Goal: Information Seeking & Learning: Find specific fact

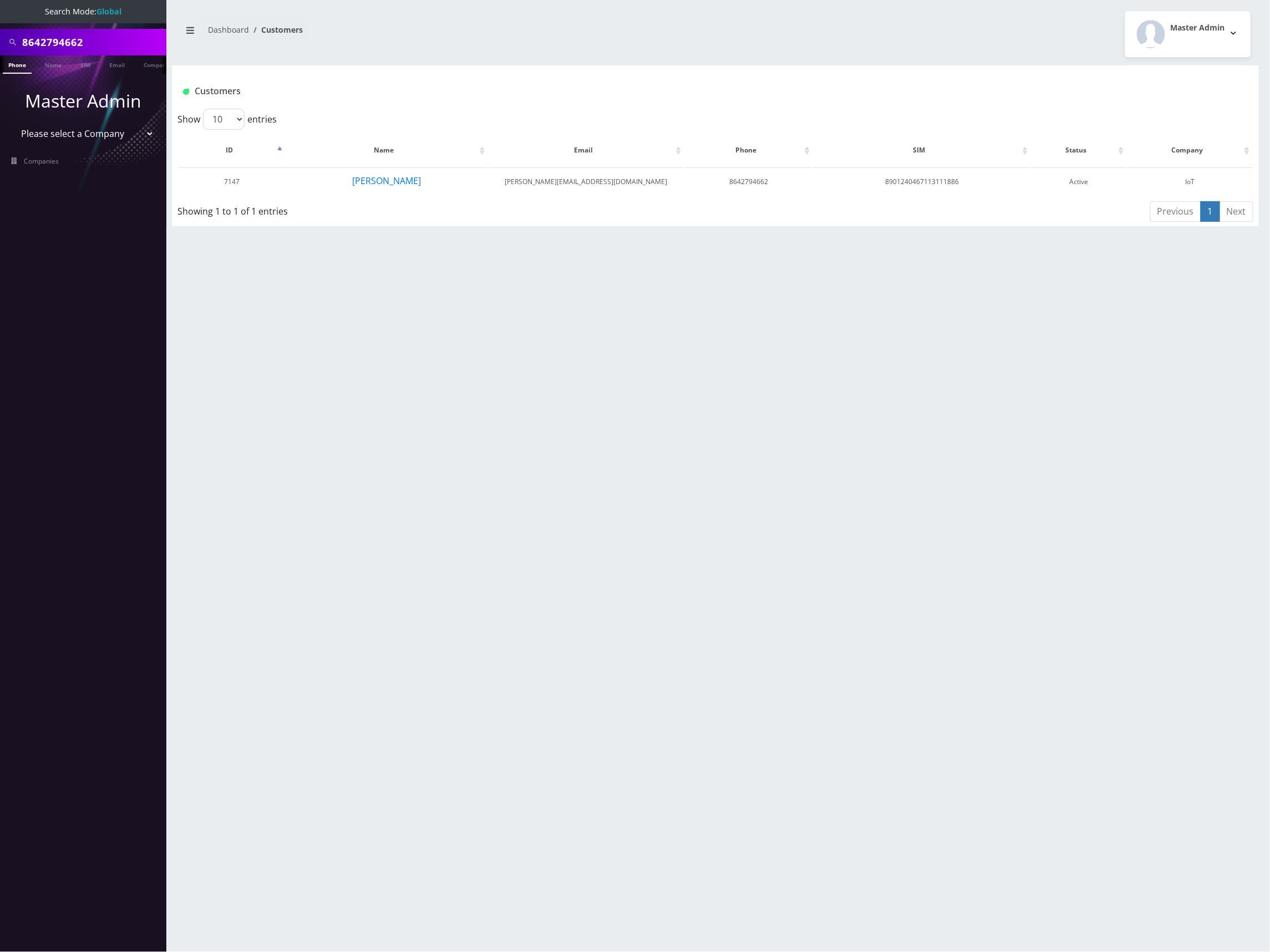
click at [61, 46] on input "8642794662" at bounding box center [93, 42] width 141 height 21
type input "4434974646"
click at [30, 65] on link "Phone" at bounding box center [17, 64] width 29 height 18
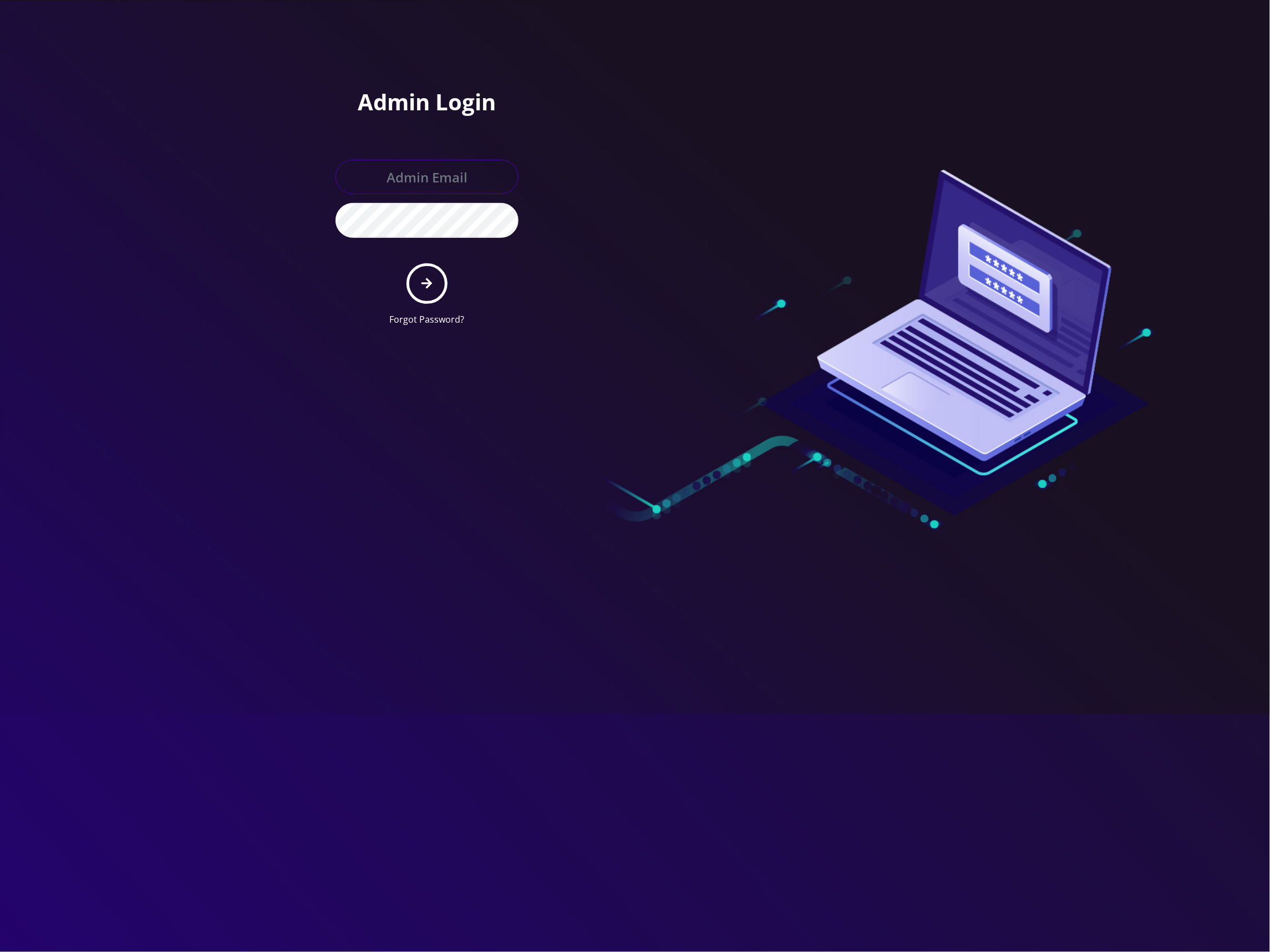
type input "[EMAIL_ADDRESS][DOMAIN_NAME]"
click at [431, 278] on icon "submit" at bounding box center [427, 284] width 11 height 12
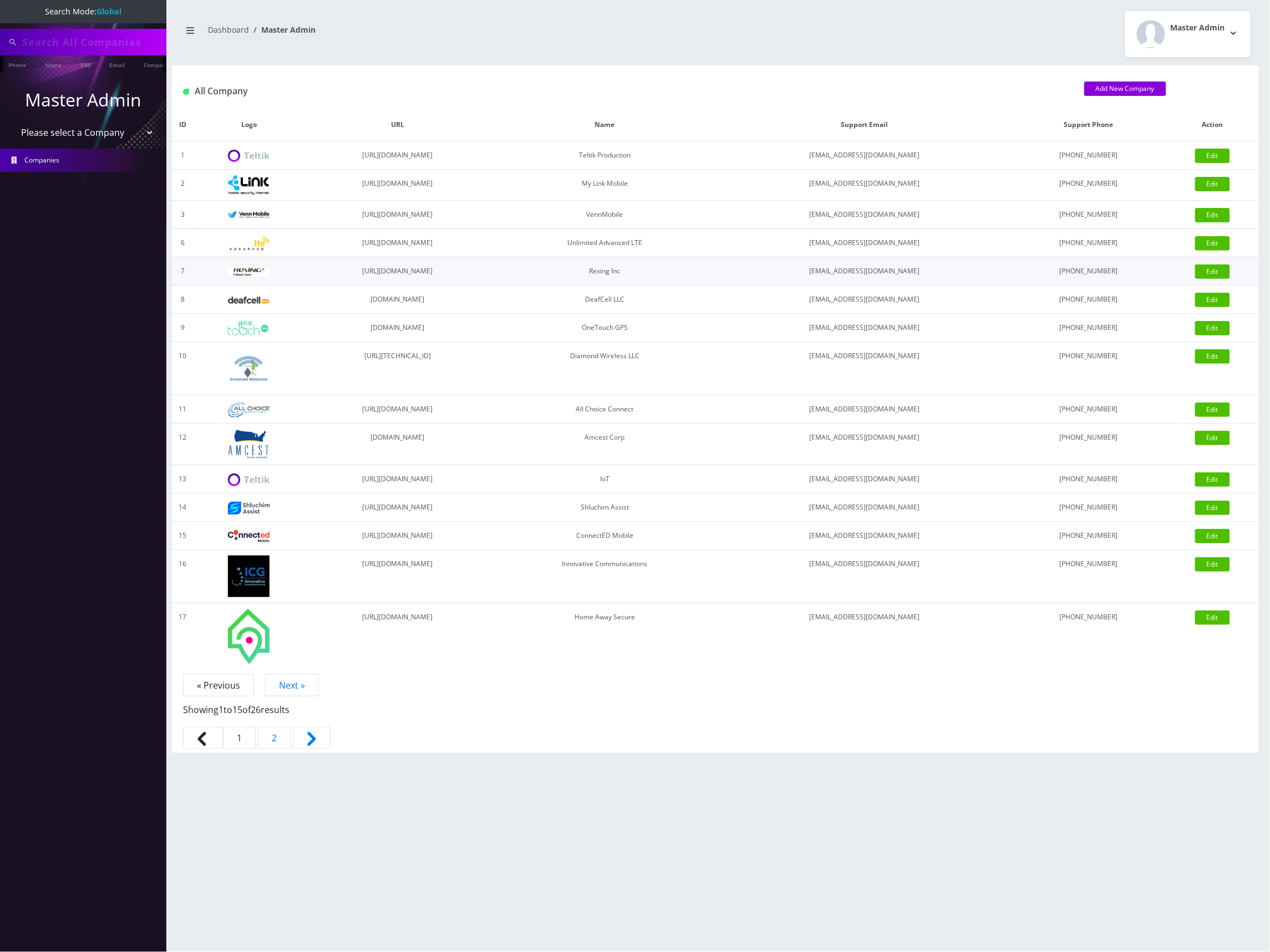
type input "4434974646"
click at [23, 67] on link "Phone" at bounding box center [17, 64] width 29 height 18
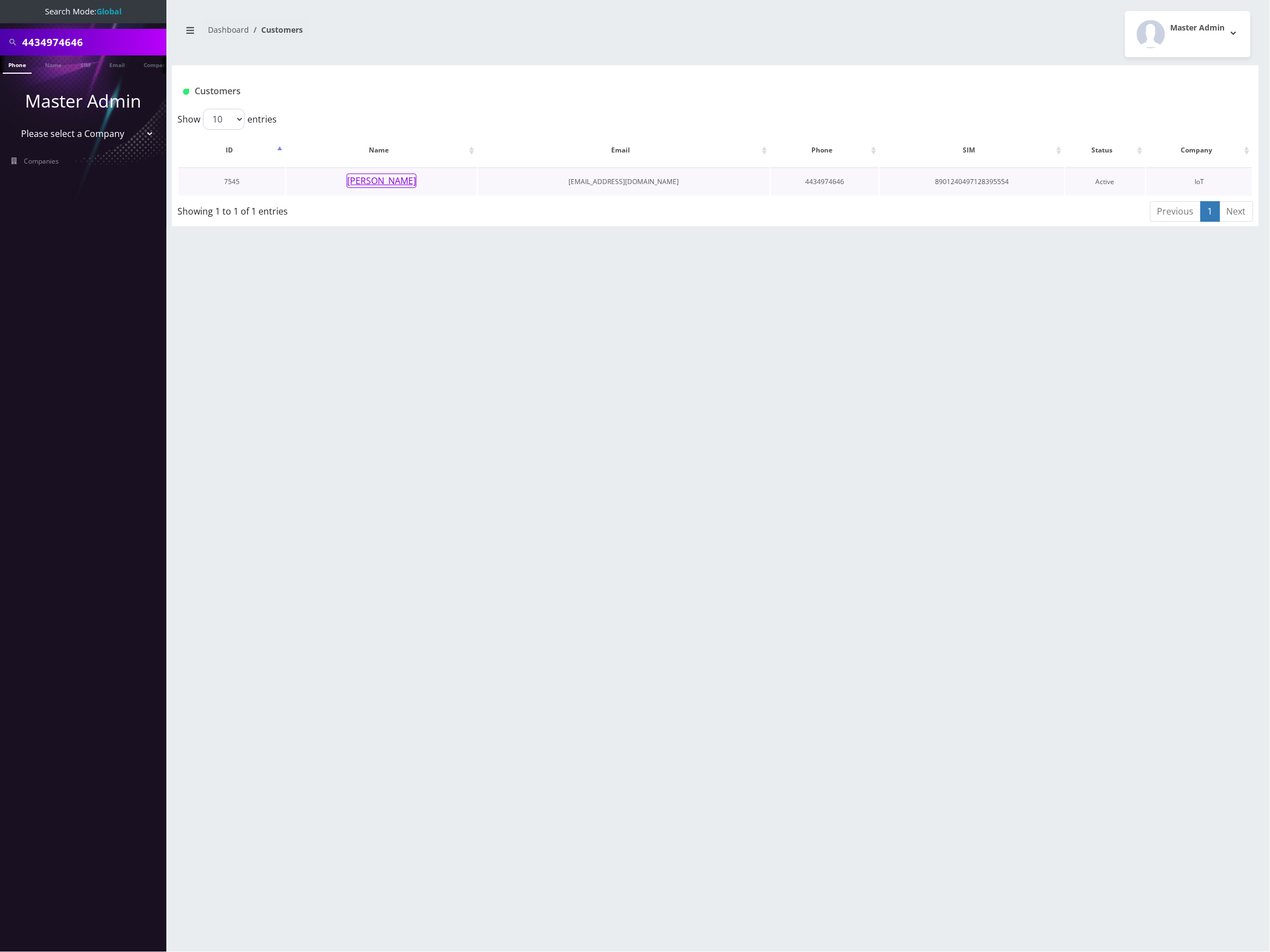
click at [397, 185] on button "Anthony Villafrate" at bounding box center [381, 181] width 70 height 14
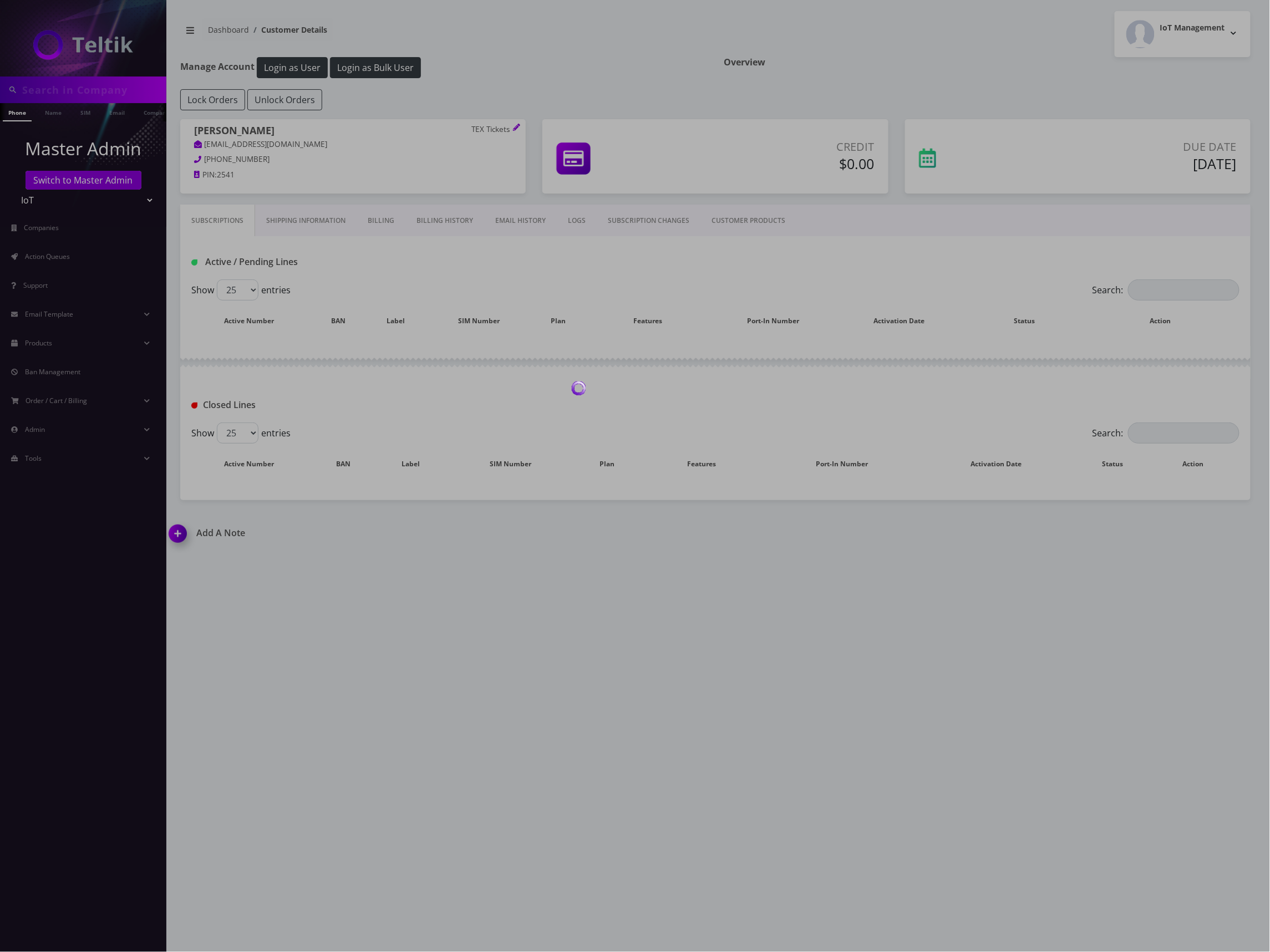
type input "4434974646"
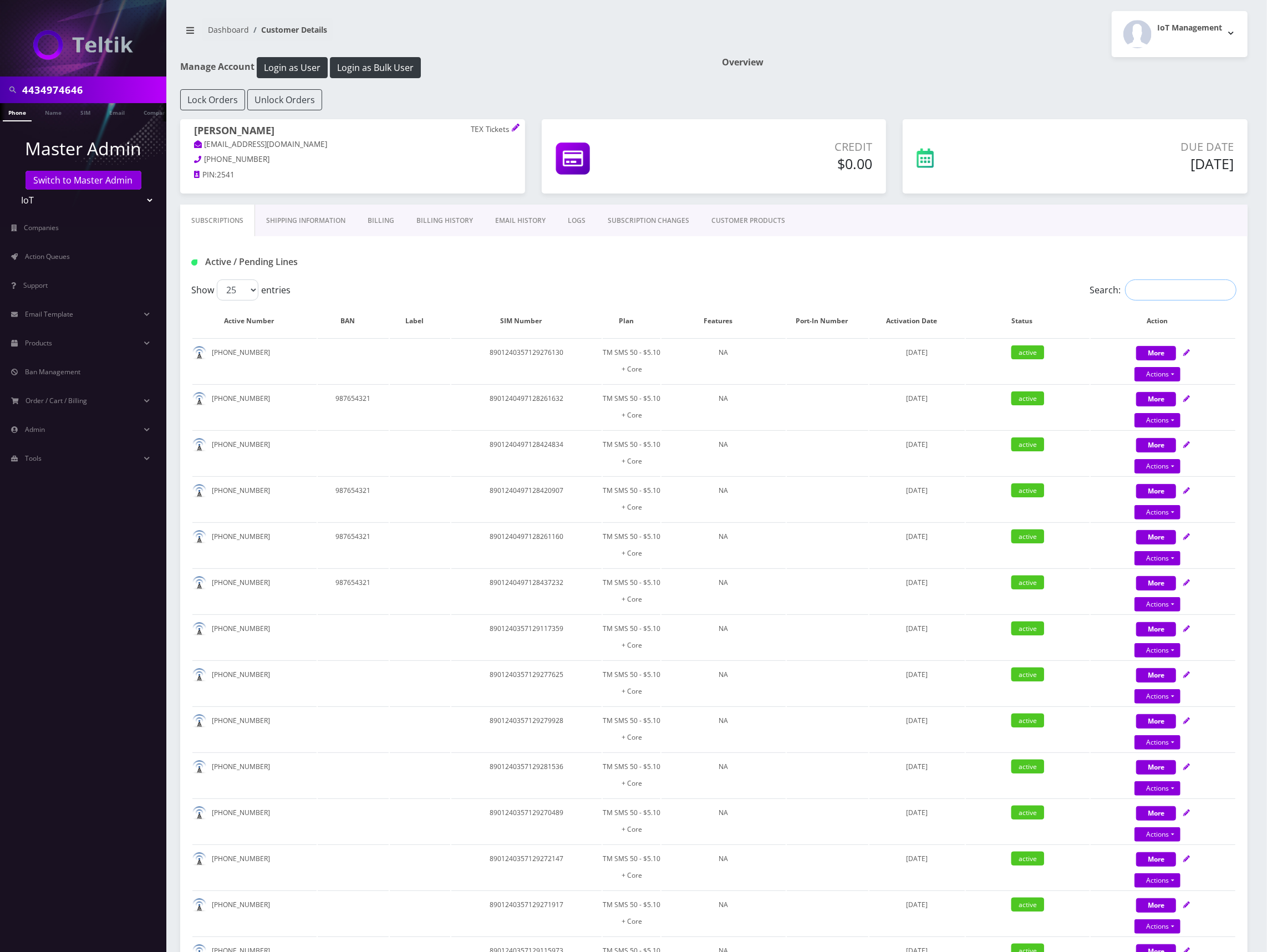
click at [1184, 287] on input "Search:" at bounding box center [1180, 290] width 111 height 21
paste input "4434974646"
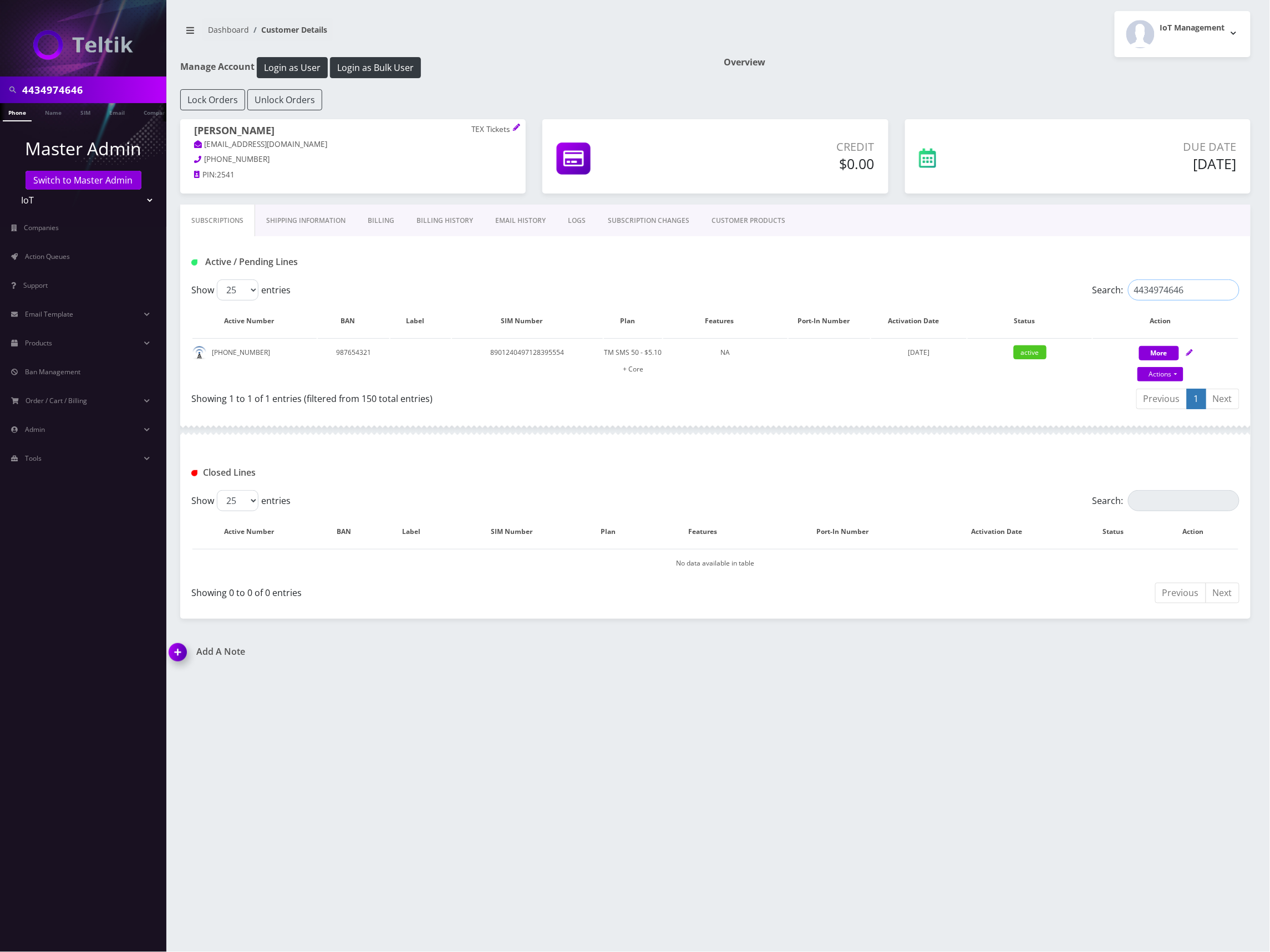
click at [1156, 288] on input "4434974646" at bounding box center [1183, 290] width 111 height 21
paste input "2023520788"
click at [1149, 290] on input "2023520788" at bounding box center [1183, 290] width 111 height 21
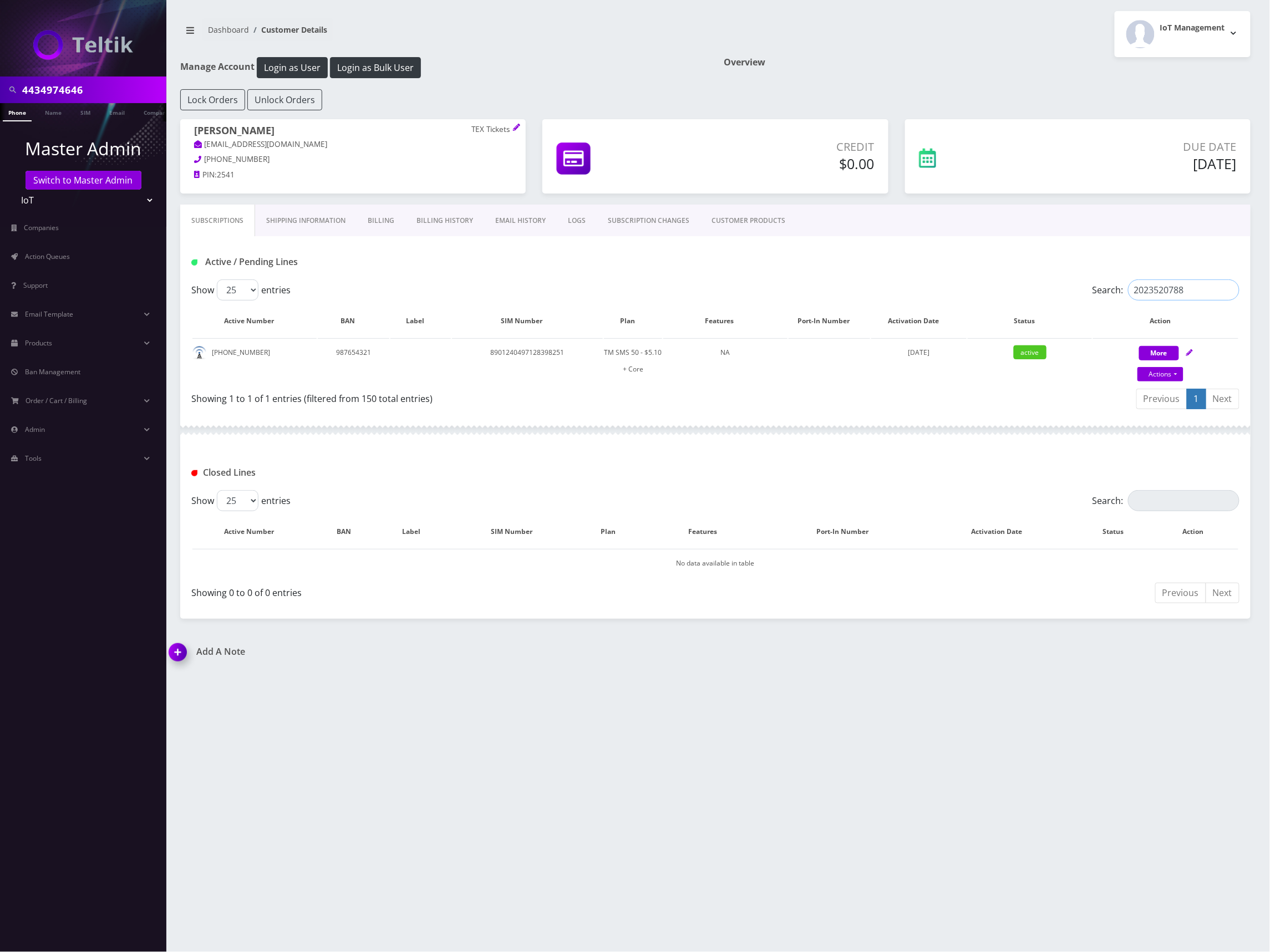
paste input "3074418291"
click at [1176, 286] on input "3074418291" at bounding box center [1183, 290] width 111 height 21
paste input "6038002317"
click at [1165, 280] on input "6038002317" at bounding box center [1183, 290] width 111 height 21
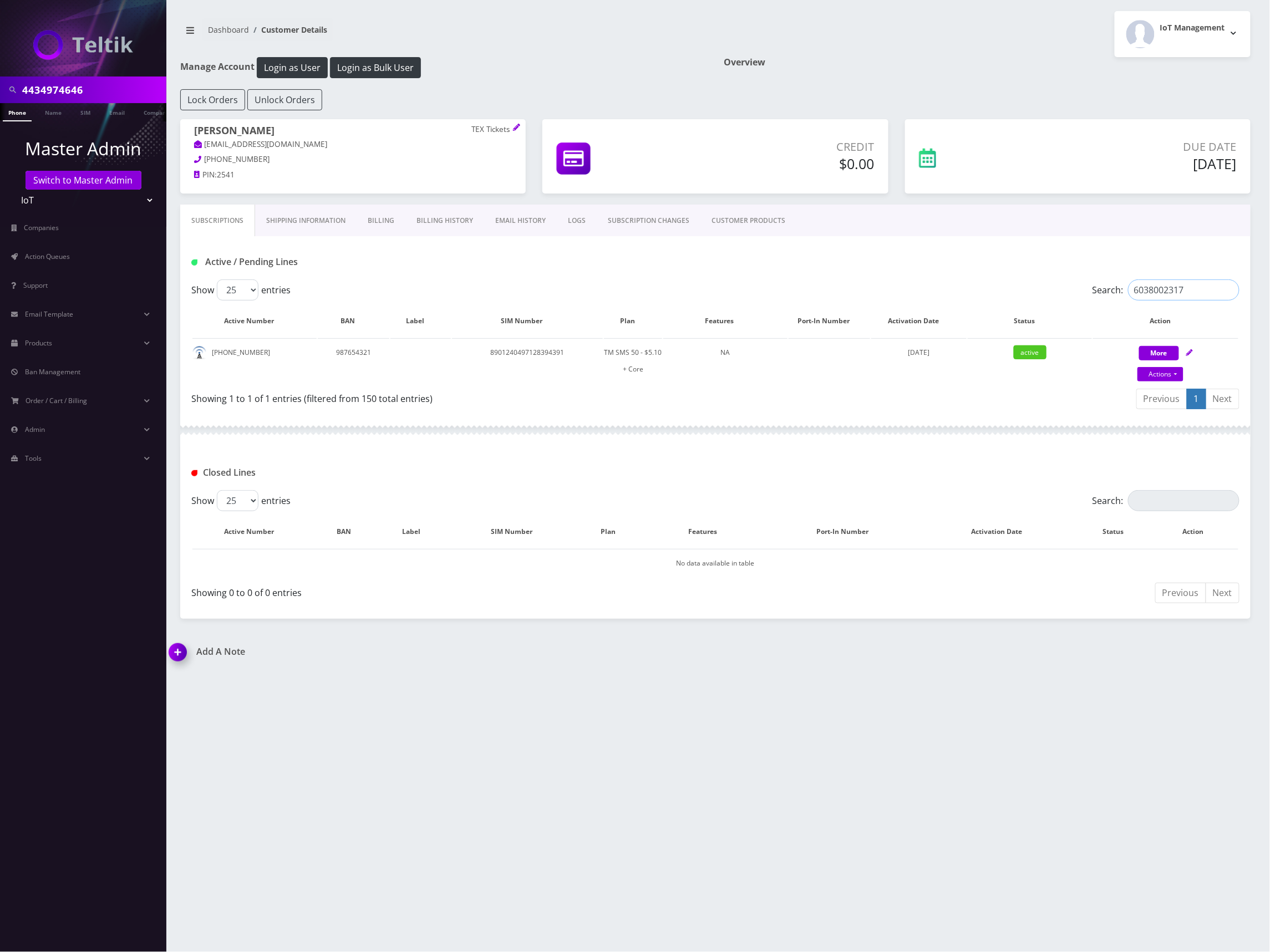
click at [1165, 280] on input "6038002317" at bounding box center [1183, 290] width 111 height 21
paste input "5802192065"
type input "5802192065"
click at [657, 666] on div "Add A Note" at bounding box center [438, 660] width 554 height 26
click at [62, 96] on input "4434974646" at bounding box center [93, 90] width 141 height 21
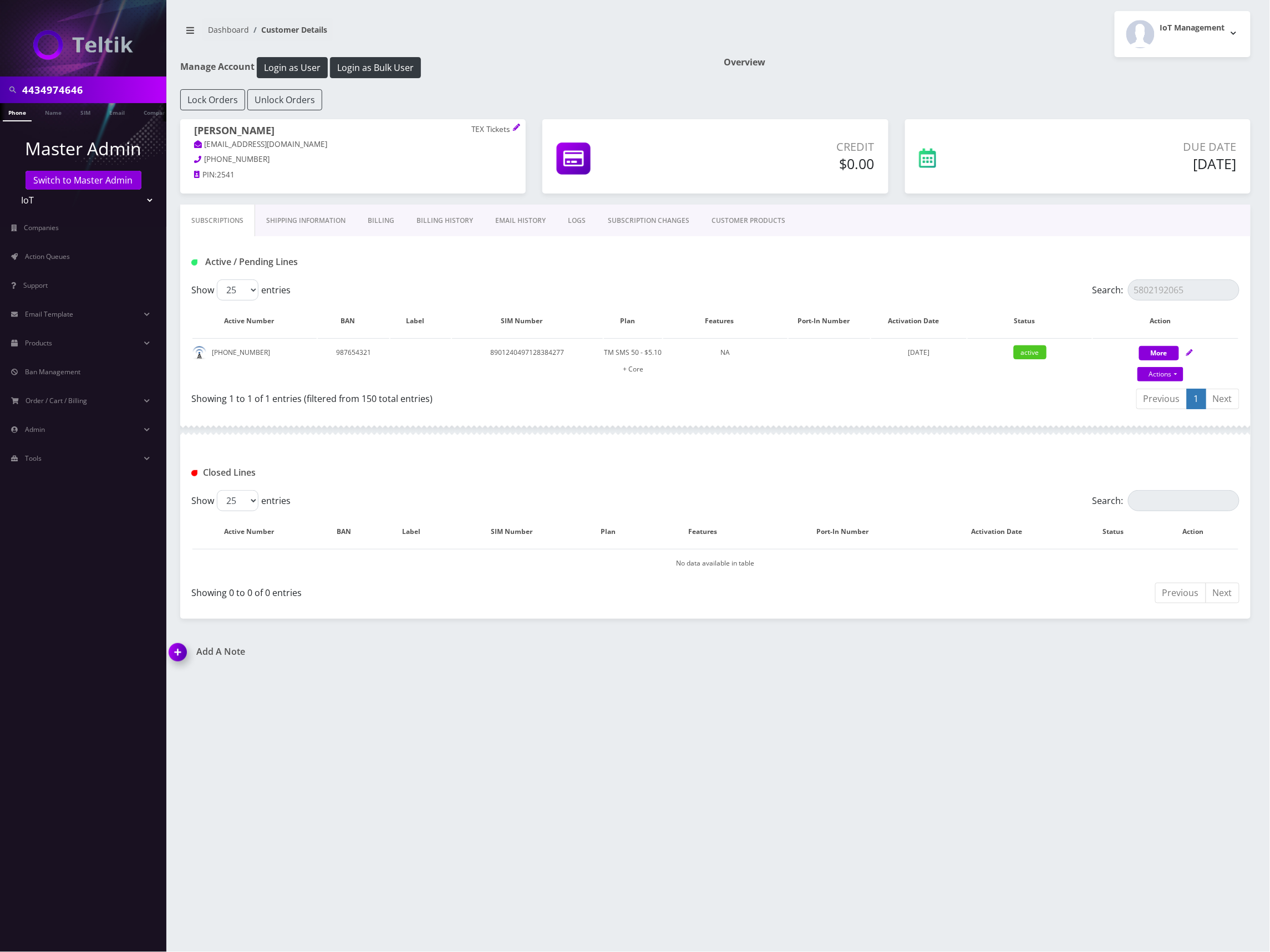
click at [62, 94] on input "4434974646" at bounding box center [93, 90] width 141 height 21
paste input "2052233115"
type input "2052233115"
click at [28, 116] on link "Phone" at bounding box center [17, 112] width 29 height 18
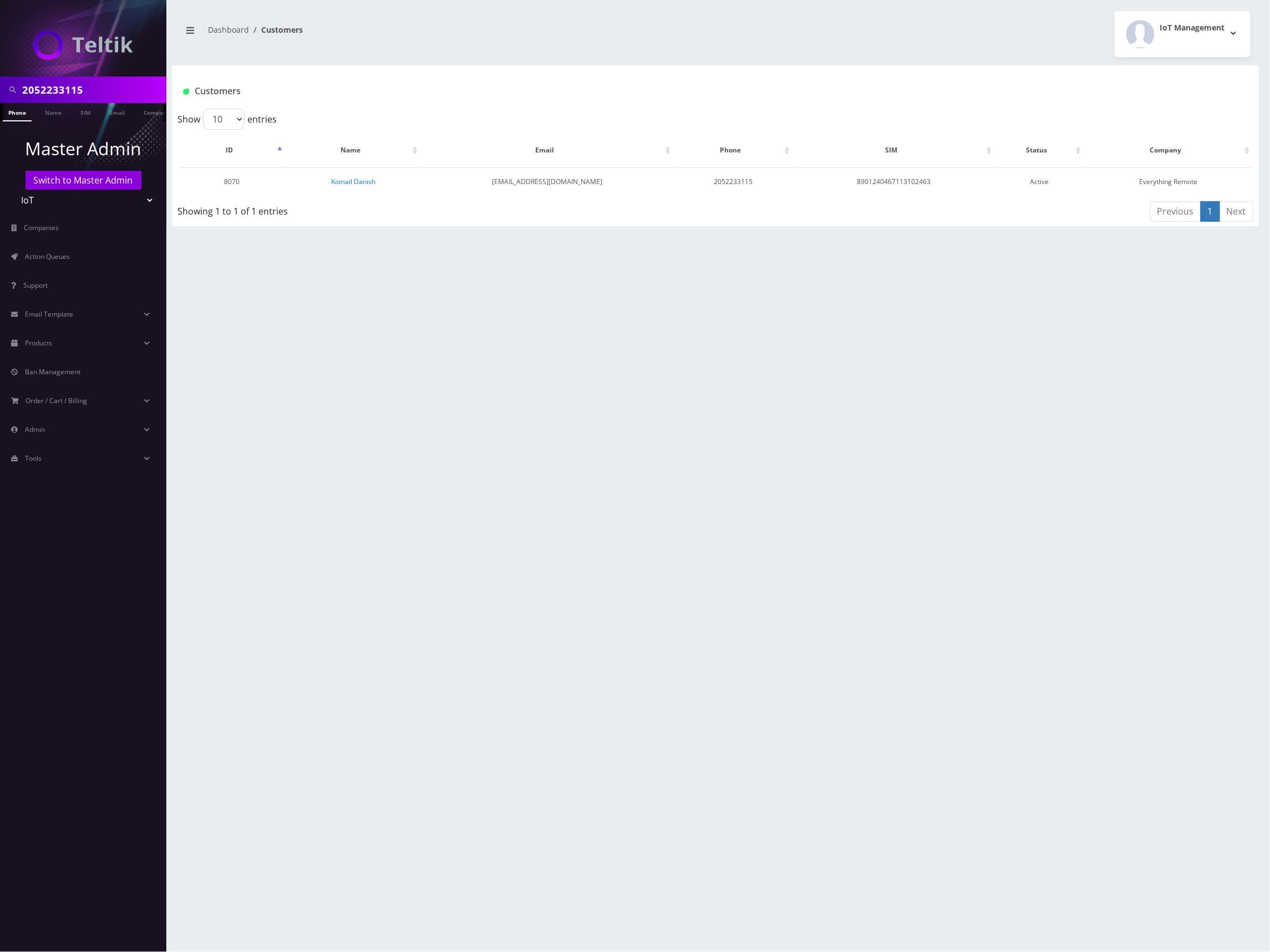
click at [579, 278] on div "2052233115 Phone Name SIM Email Company Customer Dashboard Customers IoT Manage…" at bounding box center [716, 476] width 1109 height 952
click at [917, 178] on td "8901240467113102463" at bounding box center [894, 182] width 201 height 28
click at [964, 261] on div "2052233115 Phone Name SIM Email Company Customer Dashboard Customers IoT Manage…" at bounding box center [716, 476] width 1109 height 952
